Goal: Task Accomplishment & Management: Manage account settings

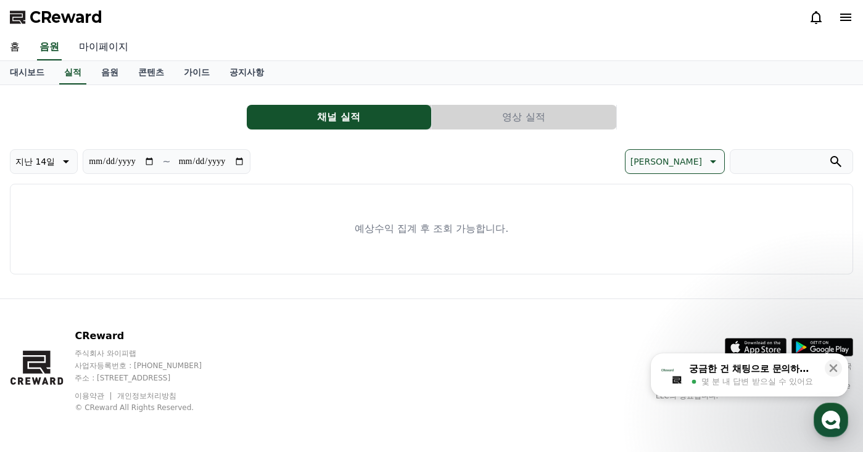
click at [112, 43] on link "마이페이지" at bounding box center [103, 48] width 69 height 26
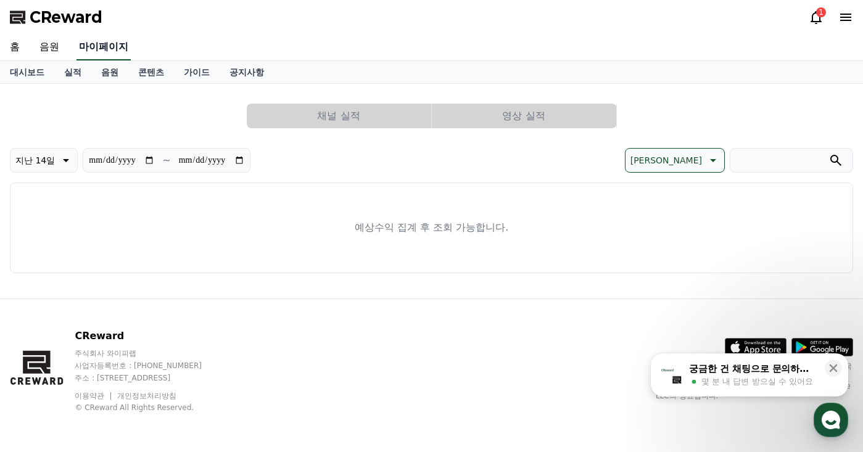
select select "**********"
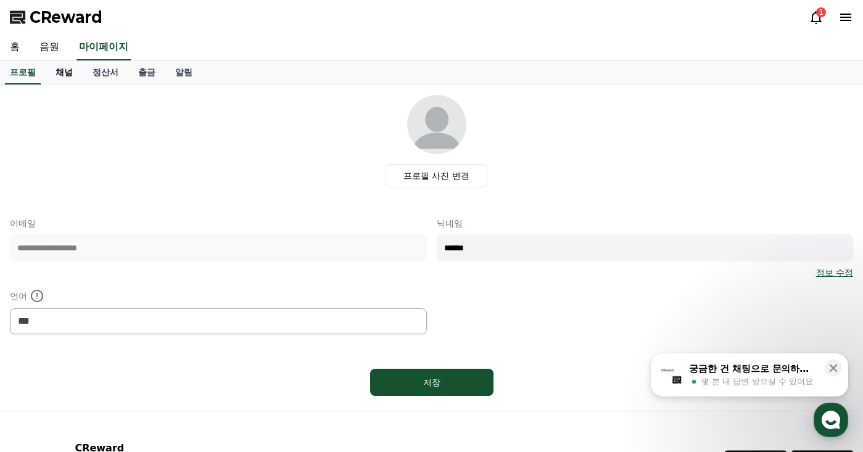
click at [72, 72] on link "채널" at bounding box center [64, 72] width 37 height 23
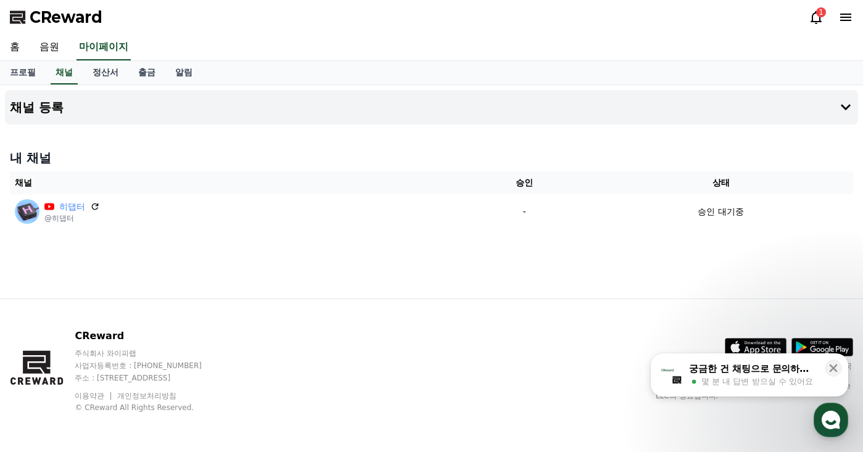
click at [812, 17] on icon at bounding box center [816, 17] width 11 height 13
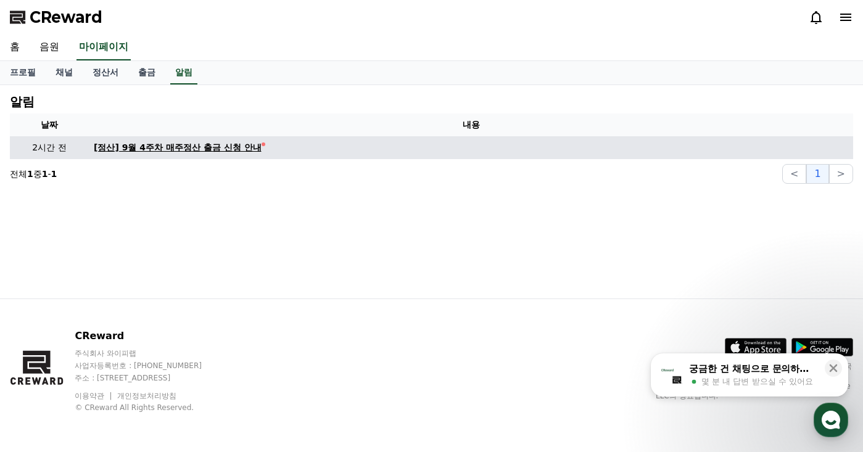
click at [239, 141] on div "[정산] 9월 4주차 매주정산 출금 신청 안내" at bounding box center [178, 147] width 168 height 13
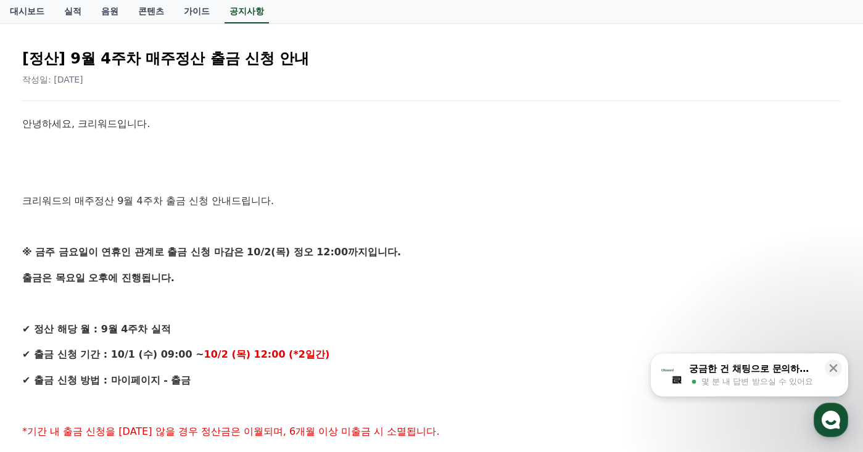
scroll to position [123, 0]
click at [358, 154] on p at bounding box center [431, 149] width 819 height 16
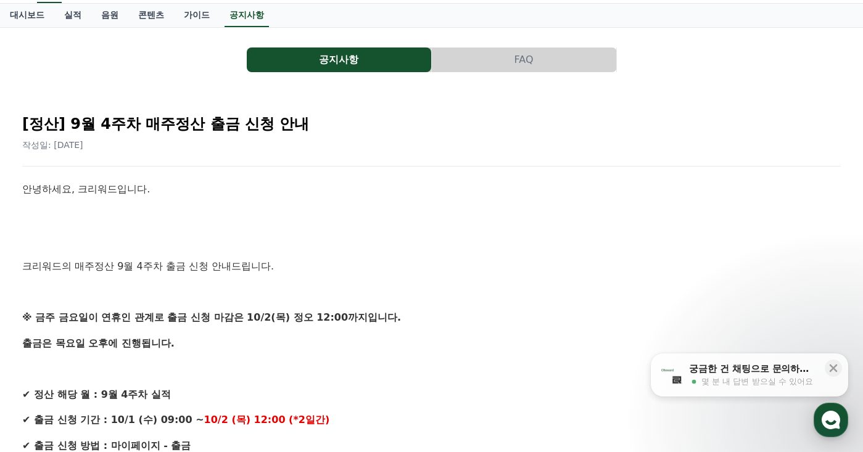
scroll to position [0, 0]
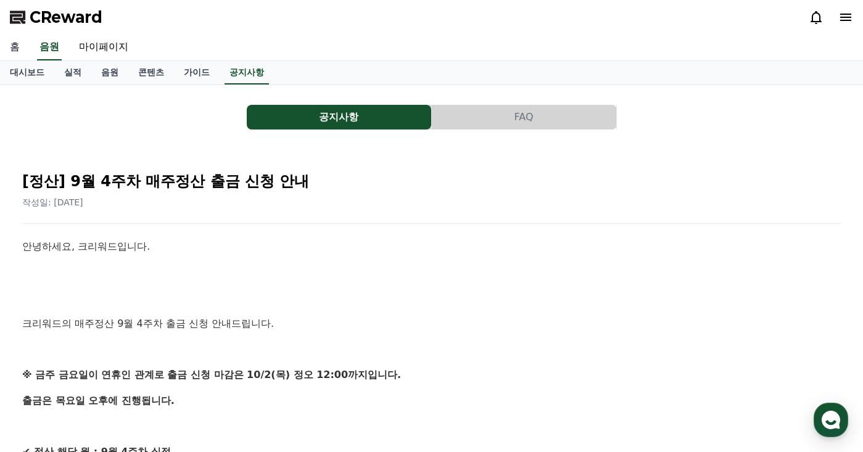
click at [22, 48] on link "홈" at bounding box center [15, 48] width 30 height 26
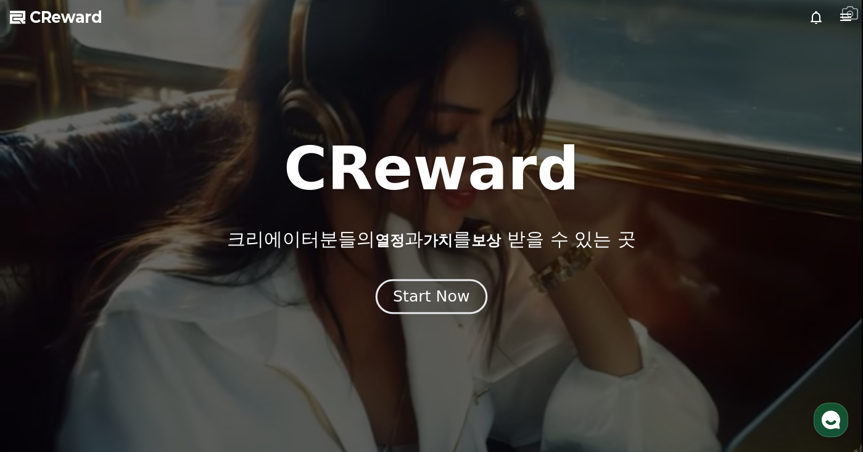
click at [449, 288] on div "Start Now" at bounding box center [431, 296] width 77 height 21
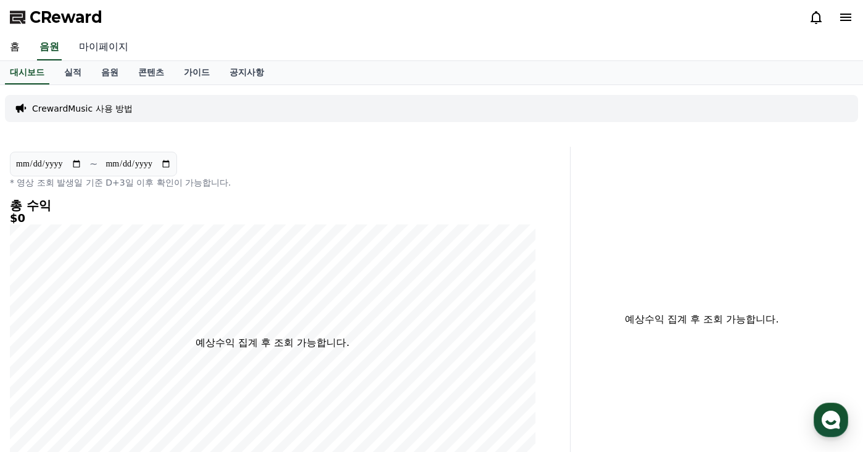
click at [100, 47] on link "마이페이지" at bounding box center [103, 48] width 69 height 26
select select "**********"
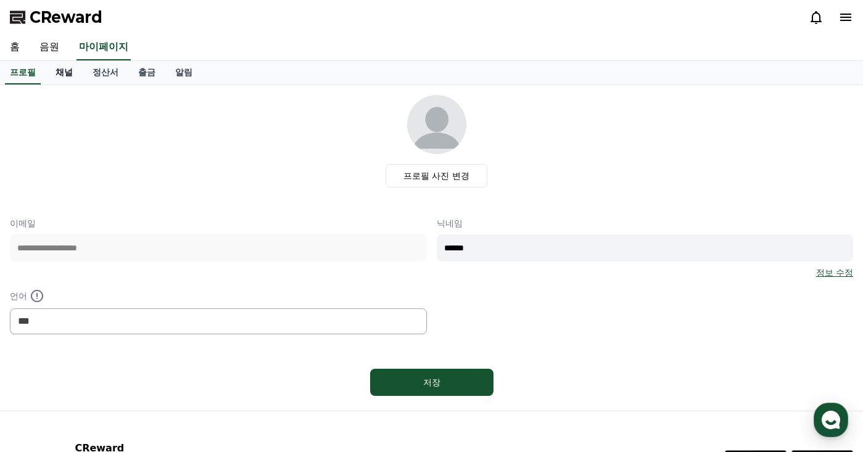
click at [67, 70] on link "채널" at bounding box center [64, 72] width 37 height 23
